Goal: Information Seeking & Learning: Learn about a topic

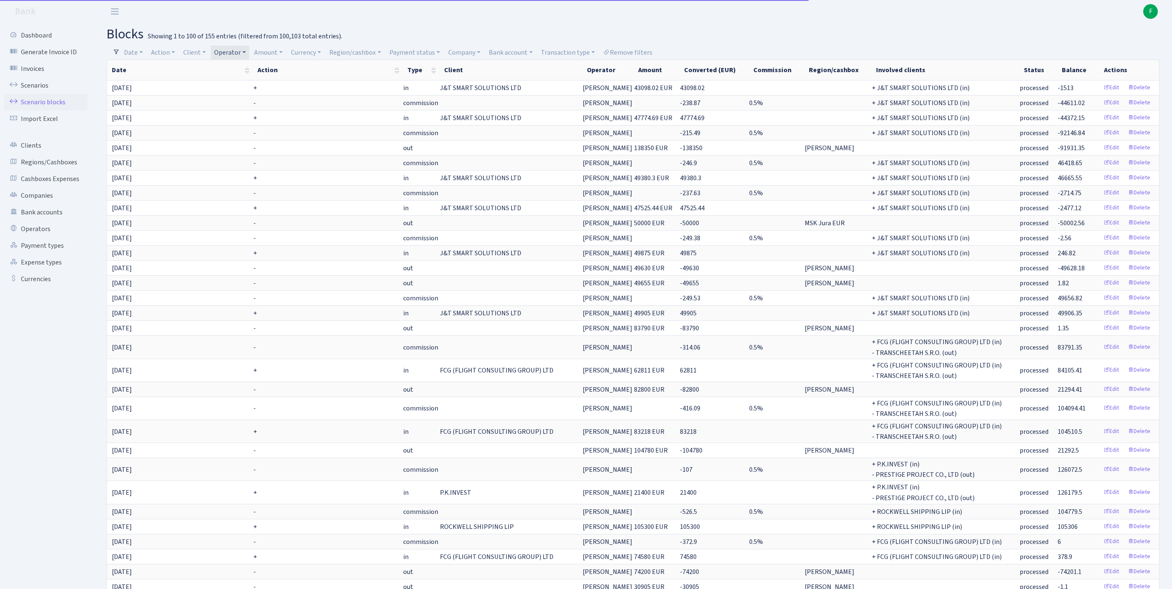
select select "100"
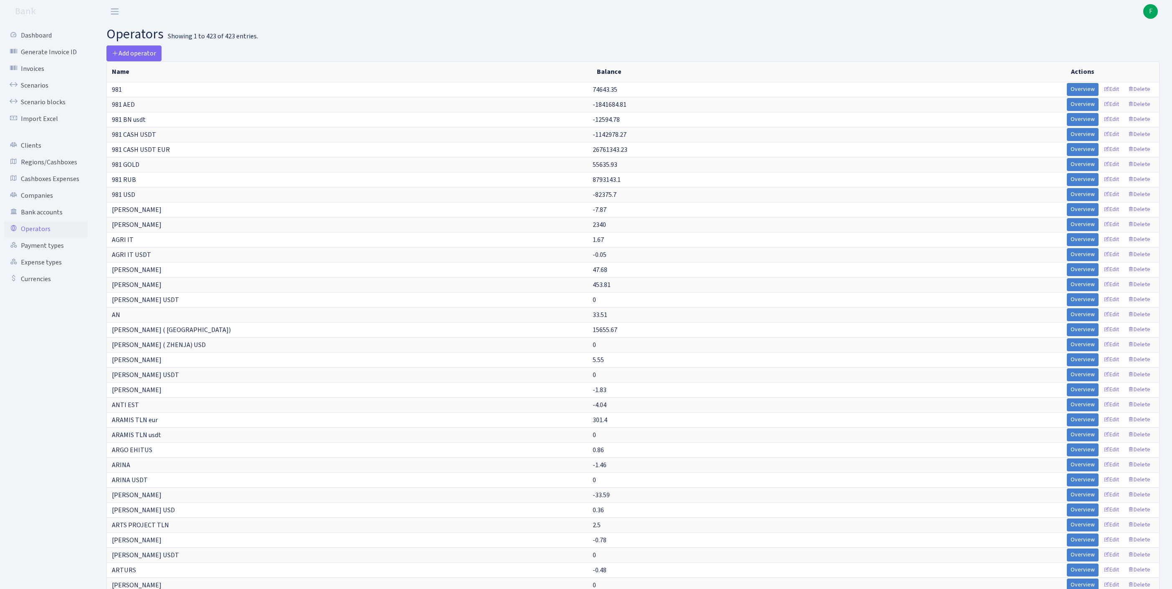
select select "-1"
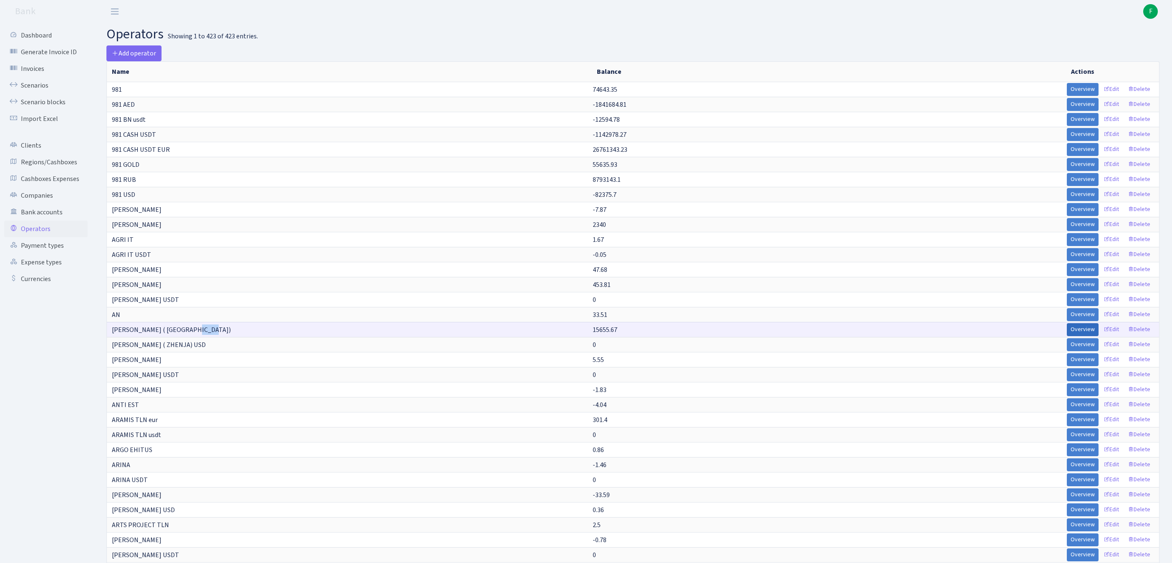
click at [1067, 336] on link "Overview" at bounding box center [1083, 329] width 32 height 13
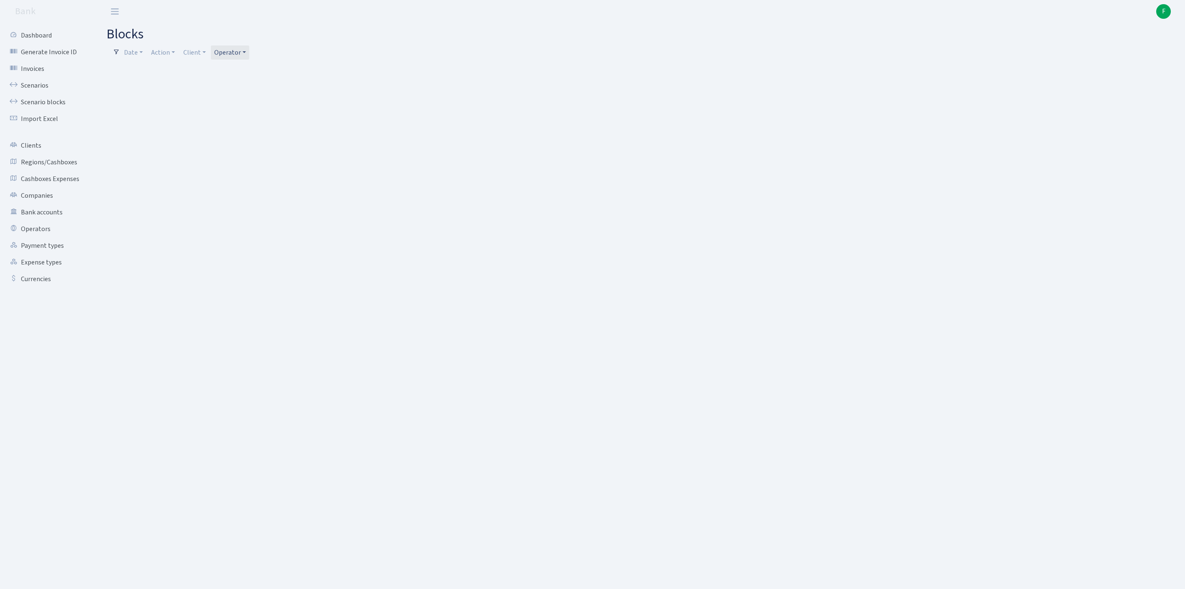
select select "100"
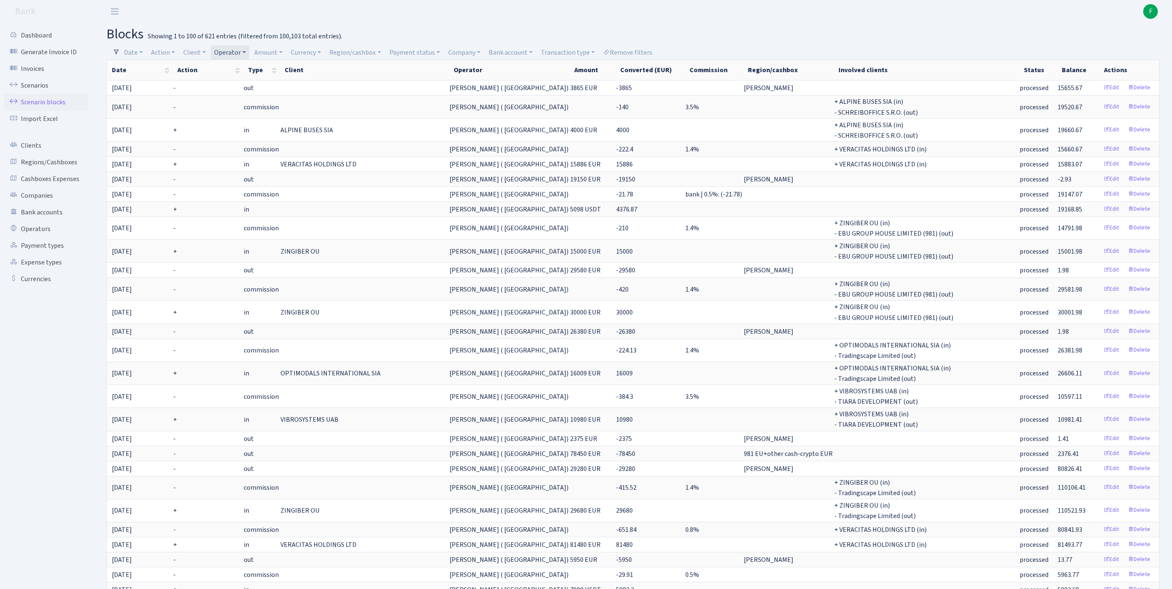
click at [249, 55] on link "Operator" at bounding box center [230, 52] width 38 height 14
click at [274, 85] on input "search" at bounding box center [250, 82] width 73 height 13
type input "kostj"
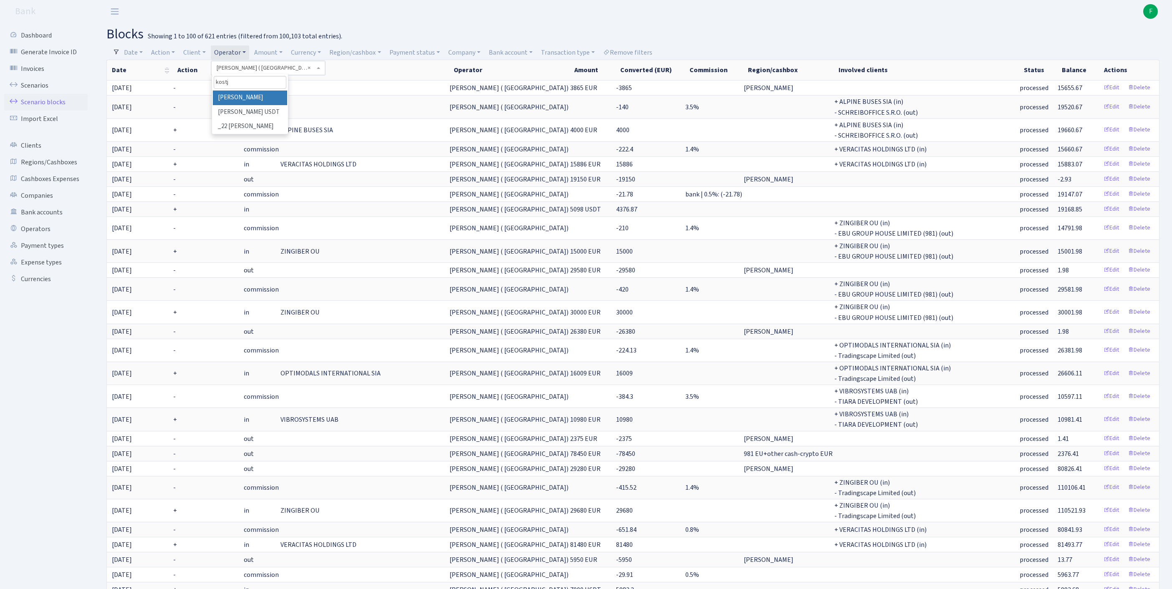
click at [279, 104] on li "[PERSON_NAME]" at bounding box center [250, 98] width 74 height 15
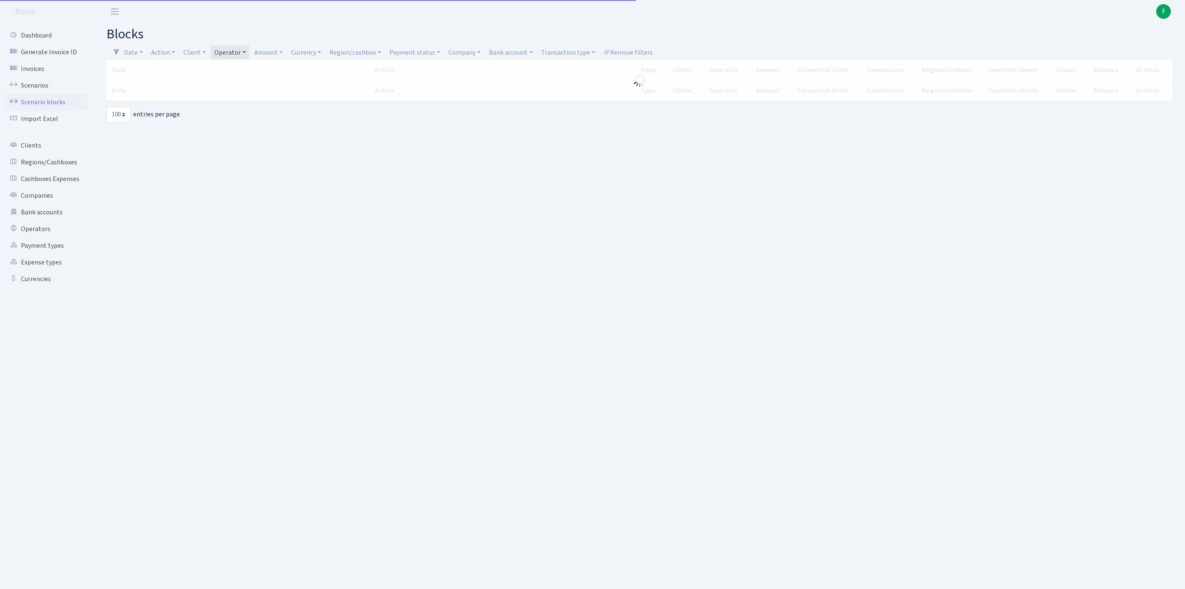
select select "100"
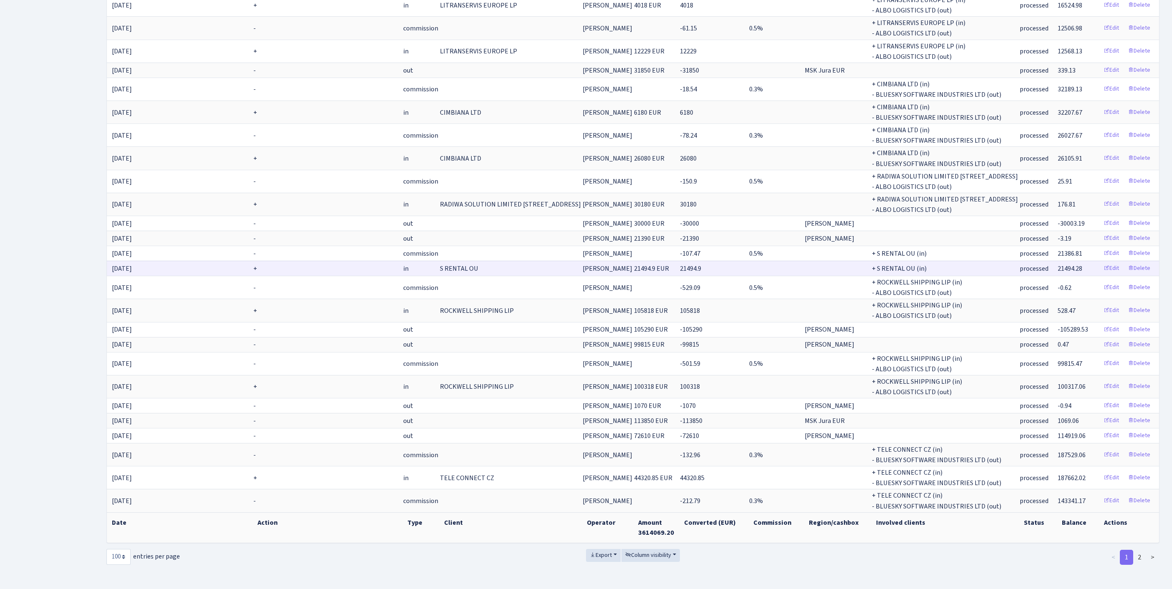
scroll to position [1665, 0]
click at [663, 551] on span "Column visibility" at bounding box center [648, 555] width 46 height 8
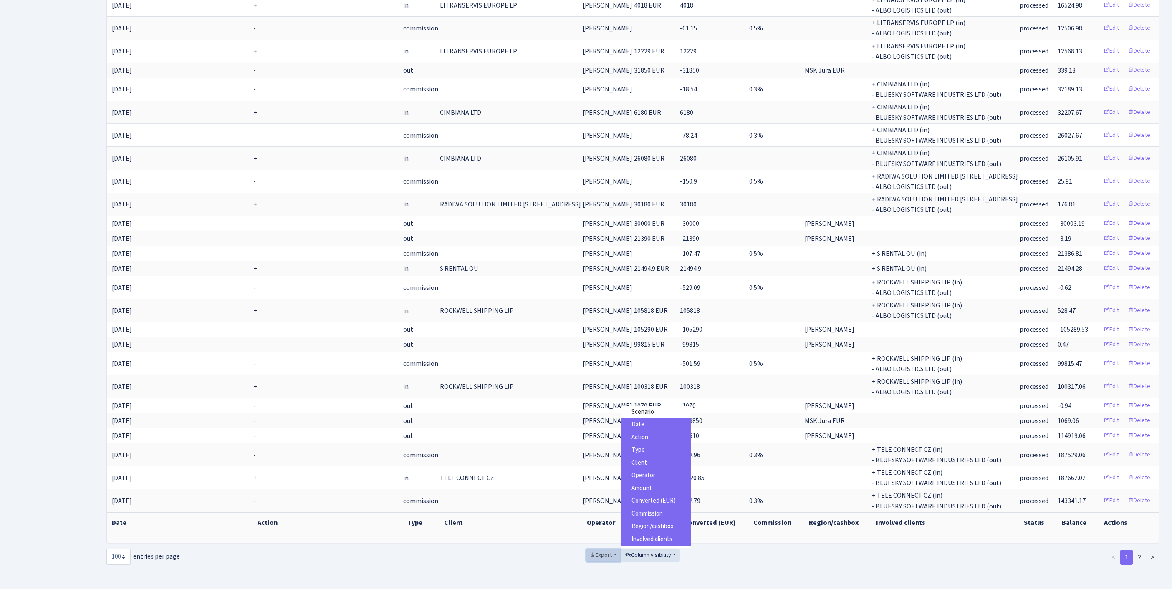
click at [594, 551] on span "Export" at bounding box center [601, 555] width 22 height 8
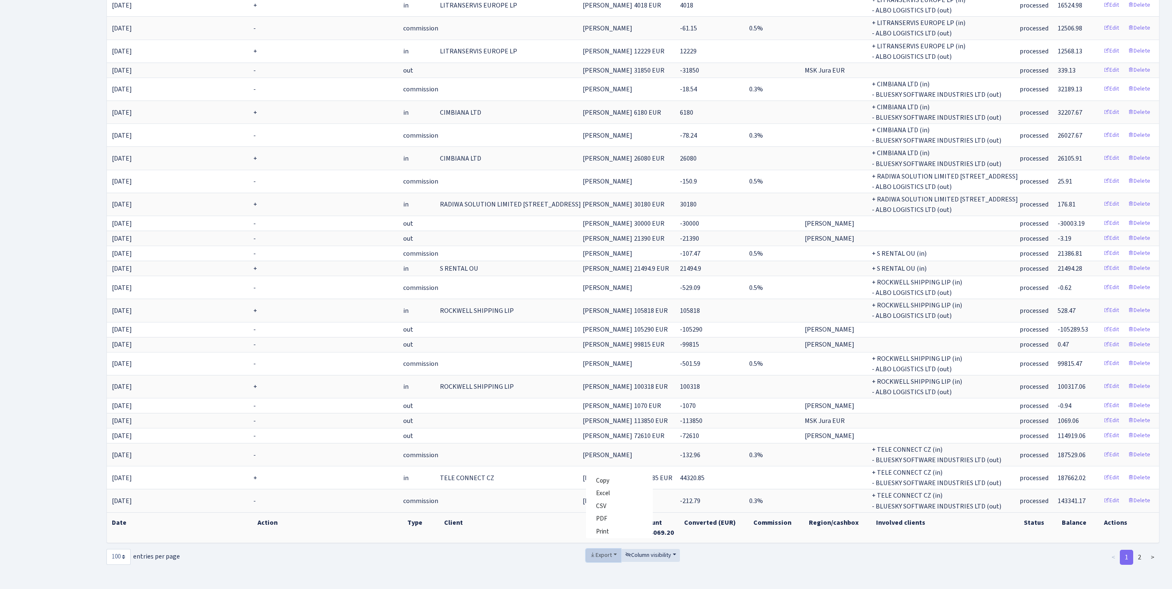
click at [591, 551] on span "Export" at bounding box center [601, 555] width 22 height 8
click at [596, 489] on span "Excel" at bounding box center [603, 493] width 14 height 9
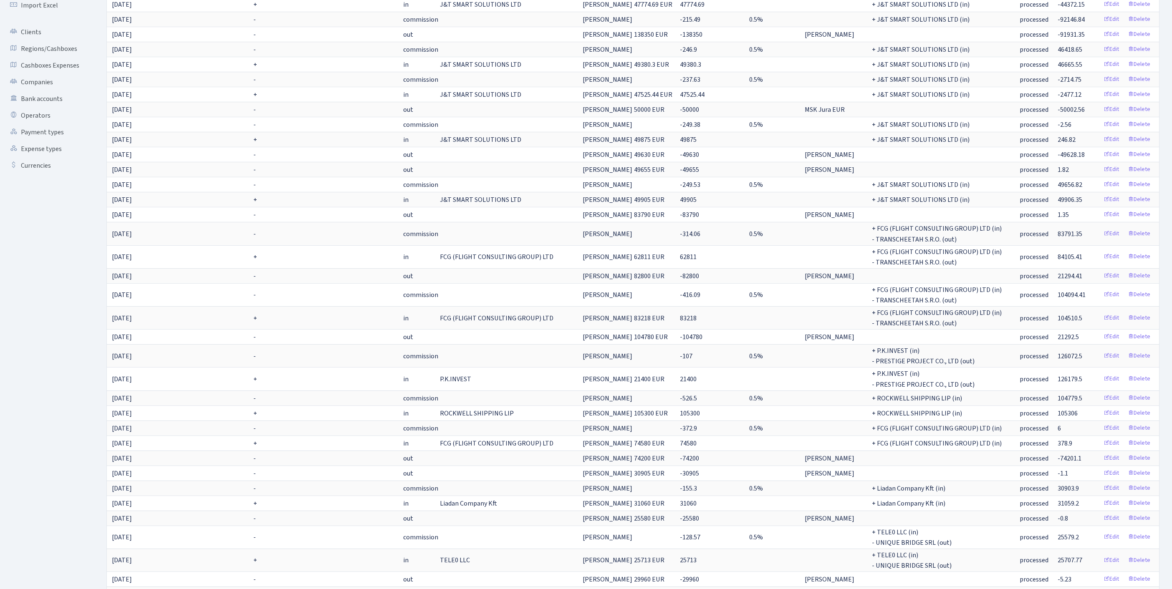
scroll to position [0, 0]
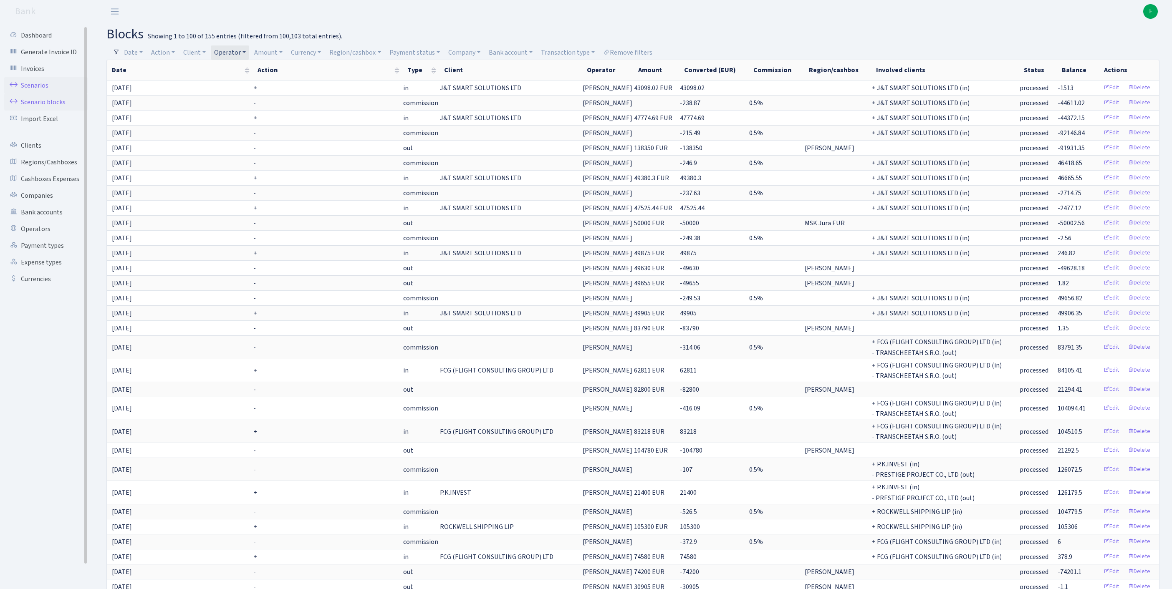
click at [38, 90] on link "Scenarios" at bounding box center [45, 85] width 83 height 17
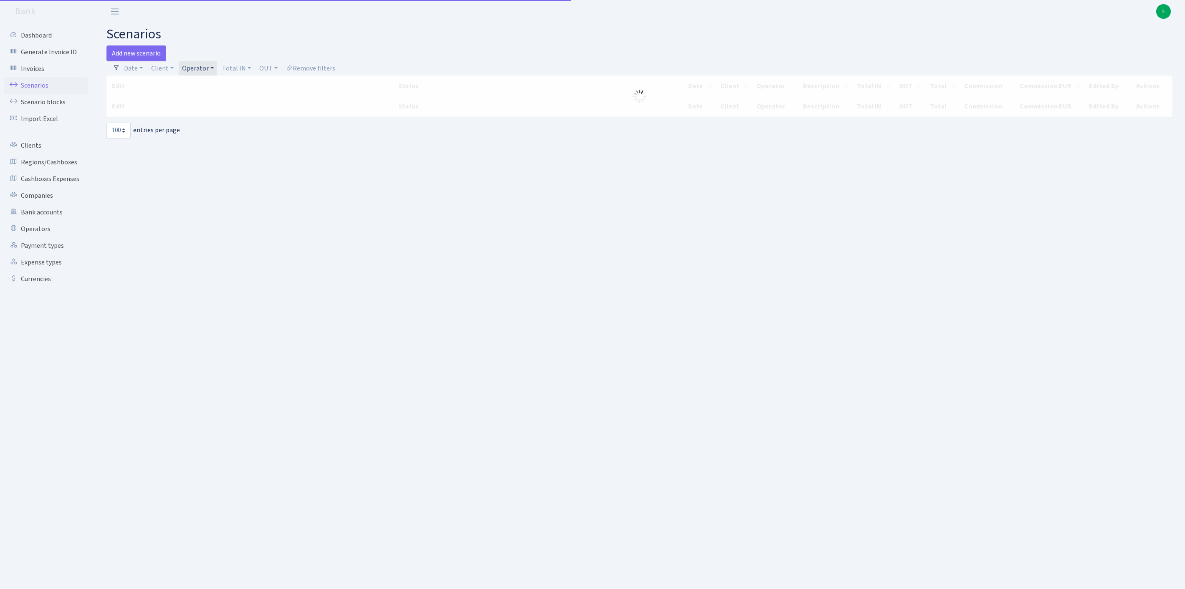
select select "100"
click at [217, 68] on link "Operator" at bounding box center [198, 68] width 38 height 14
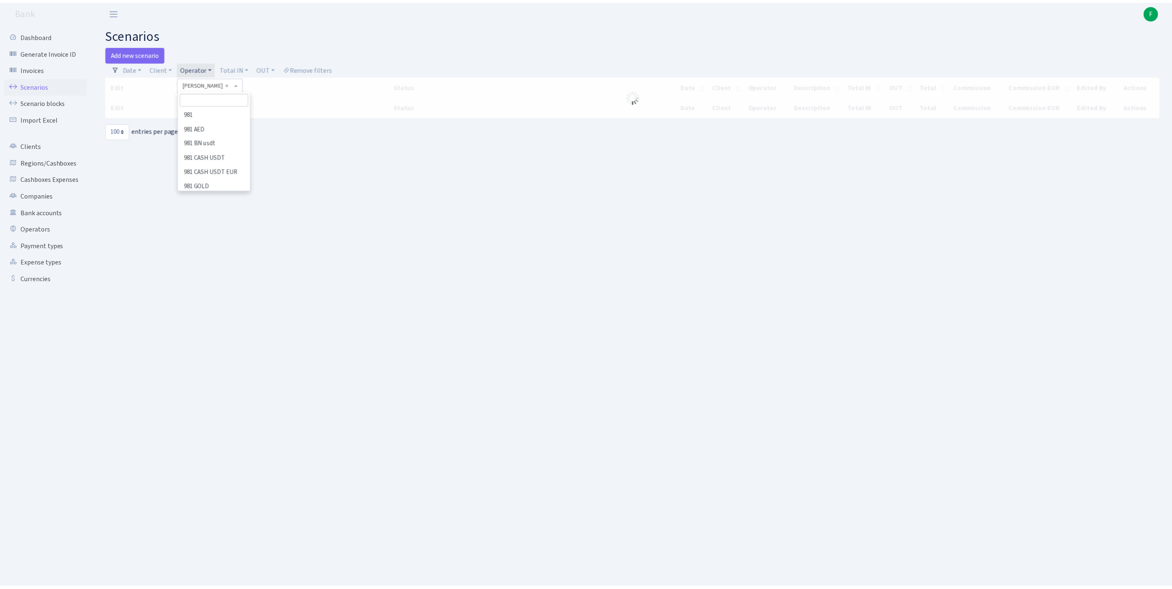
scroll to position [3556, 0]
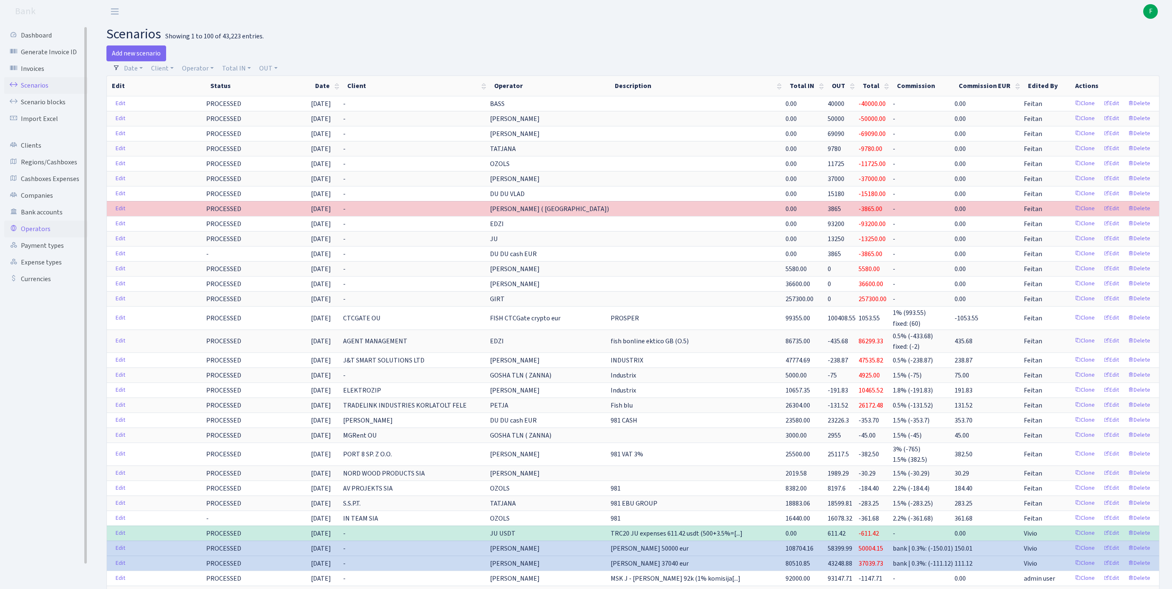
click at [46, 238] on link "Operators" at bounding box center [45, 229] width 83 height 17
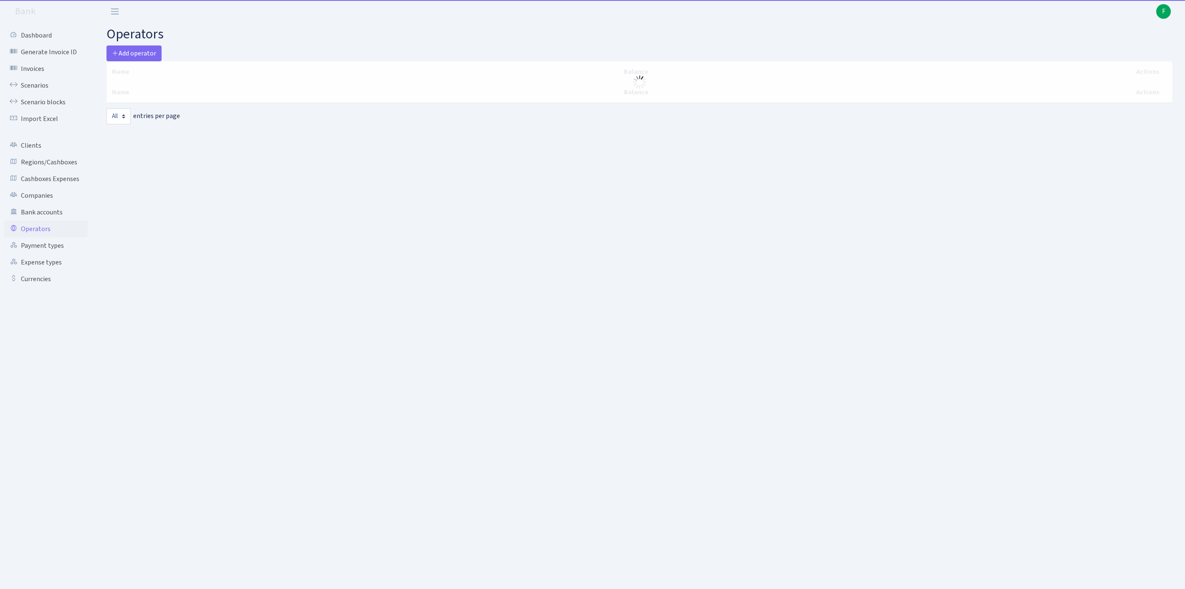
select select "-1"
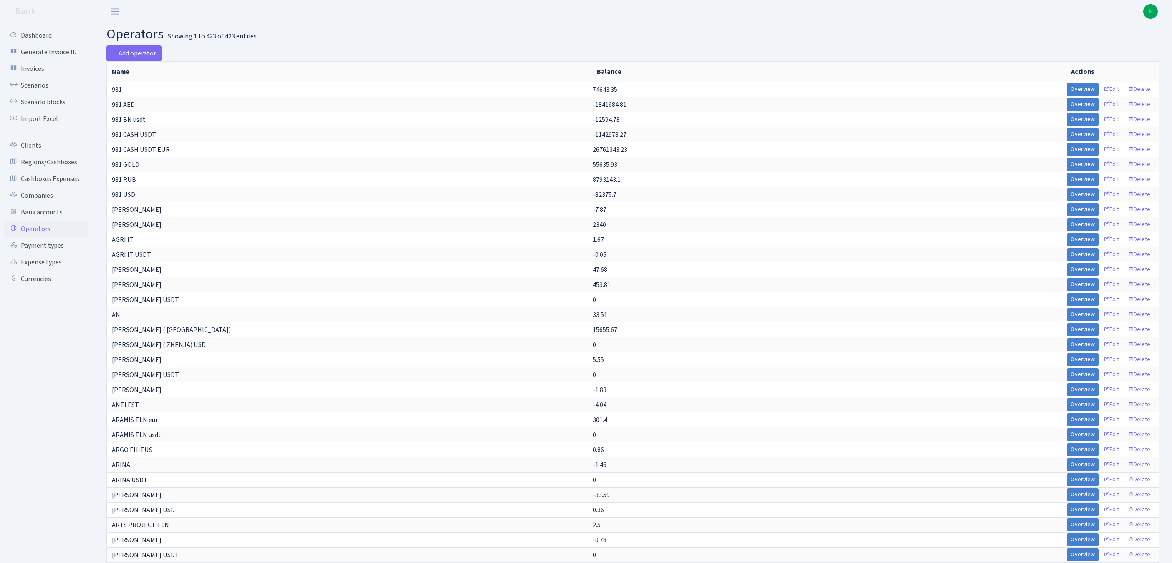
scroll to position [5432, 0]
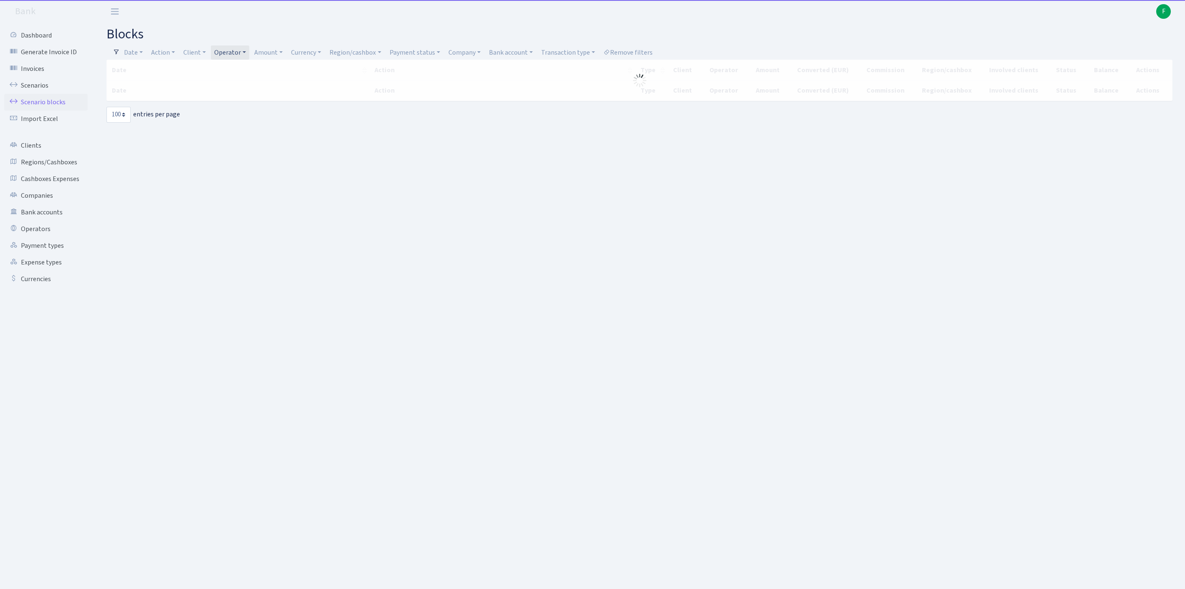
select select "100"
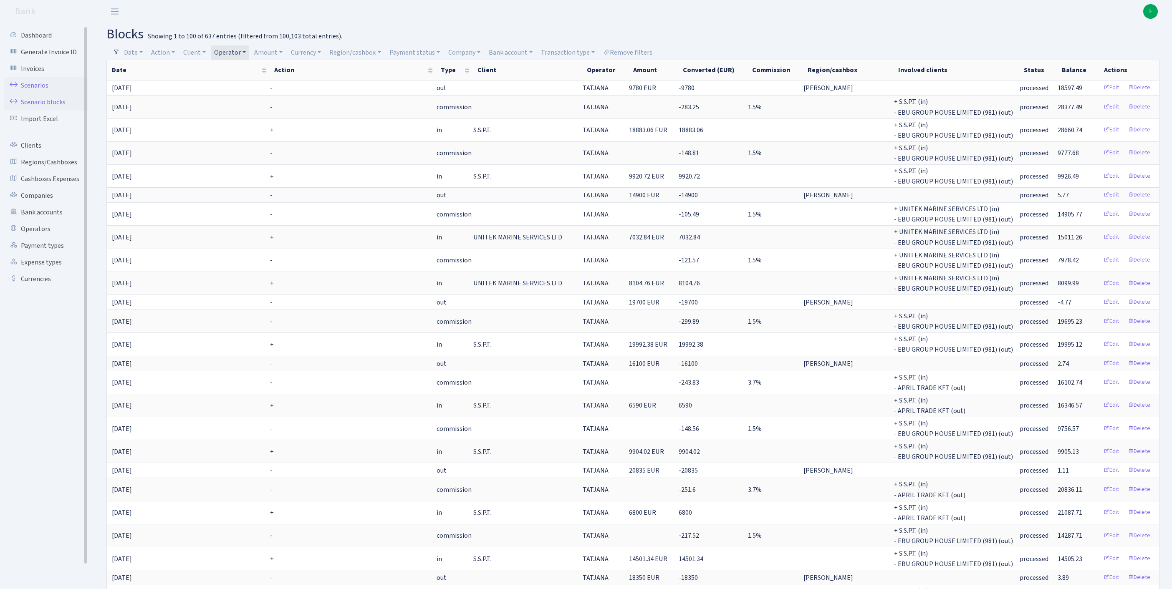
click at [41, 93] on link "Scenarios" at bounding box center [45, 85] width 83 height 17
